Goal: Obtain resource: Download file/media

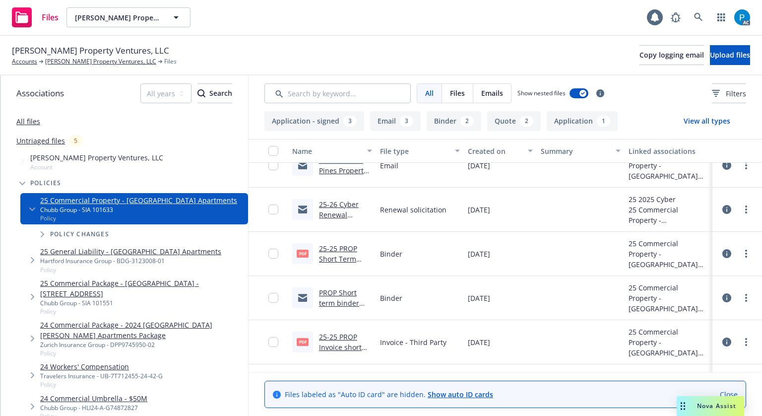
scroll to position [149, 0]
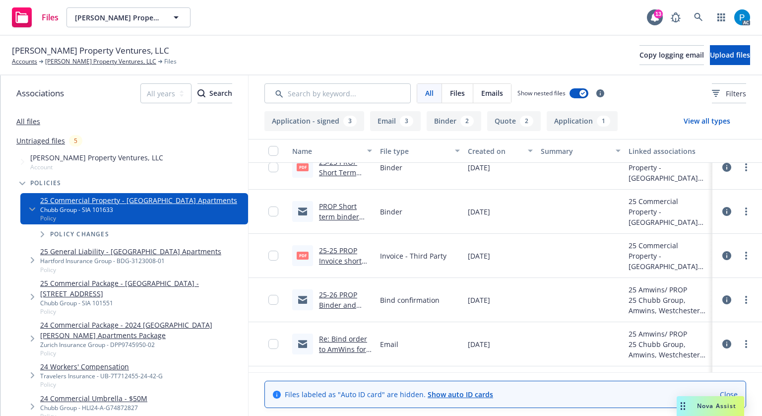
click at [340, 256] on link "25-25 PROP Invoice short term policy.pdf" at bounding box center [344, 261] width 51 height 30
